Goal: Navigation & Orientation: Go to known website

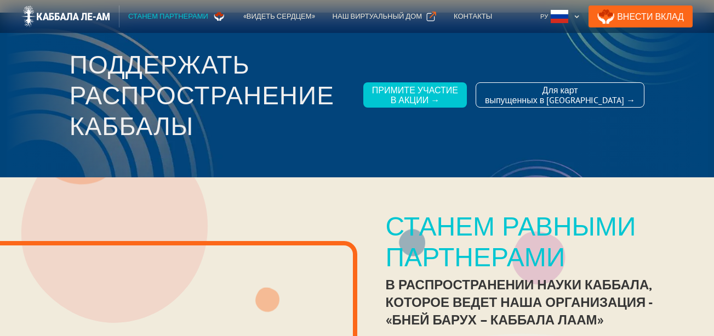
scroll to position [22, 0]
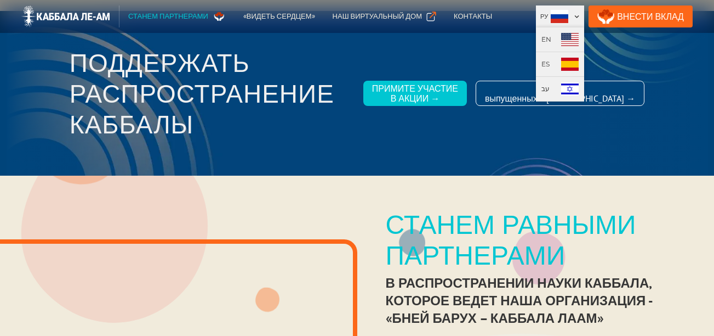
click at [580, 17] on div at bounding box center [577, 17] width 6 height 6
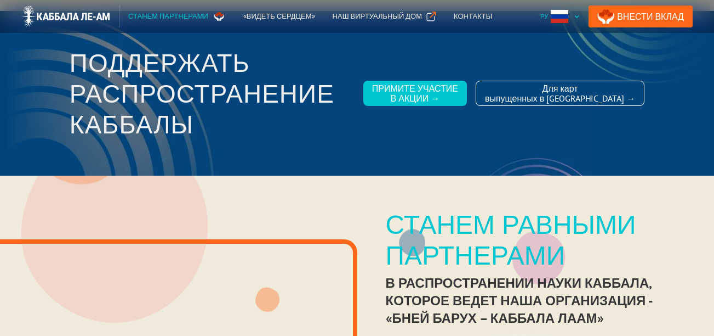
click at [580, 17] on div at bounding box center [577, 17] width 6 height 6
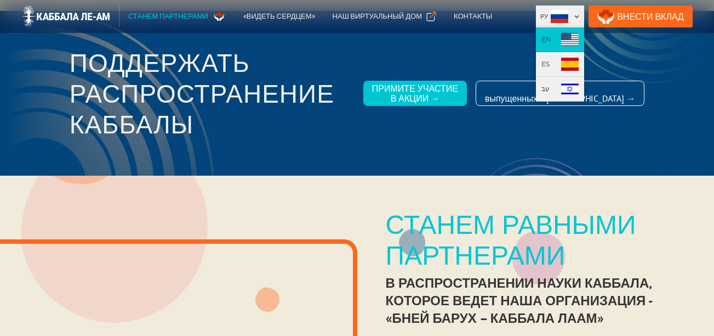
click at [570, 39] on link "EN" at bounding box center [560, 39] width 48 height 25
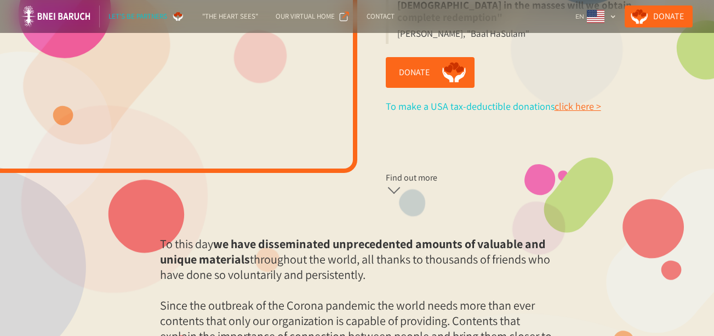
scroll to position [219, 0]
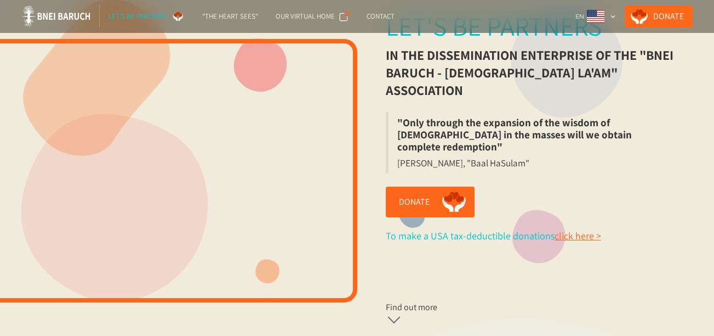
click at [689, 118] on div "Let's be partners in the dissemination enterprise of the "Bnei Baruch - Kabbala…" at bounding box center [537, 170] width 358 height 319
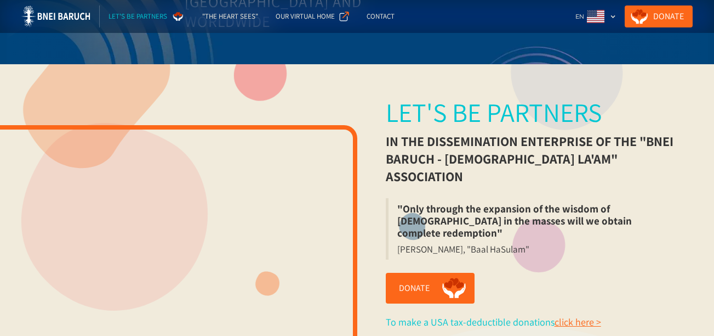
scroll to position [132, 0]
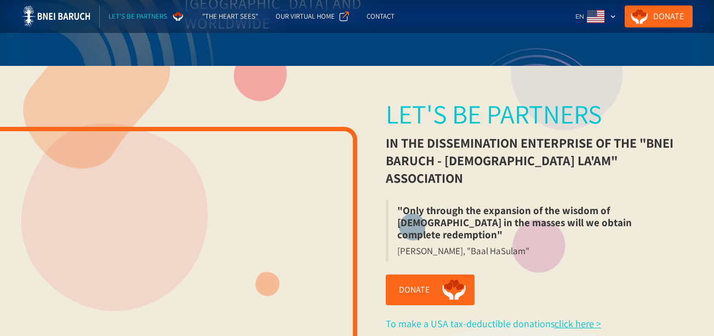
click at [571, 317] on link "click here >" at bounding box center [578, 323] width 47 height 13
